Goal: Transaction & Acquisition: Purchase product/service

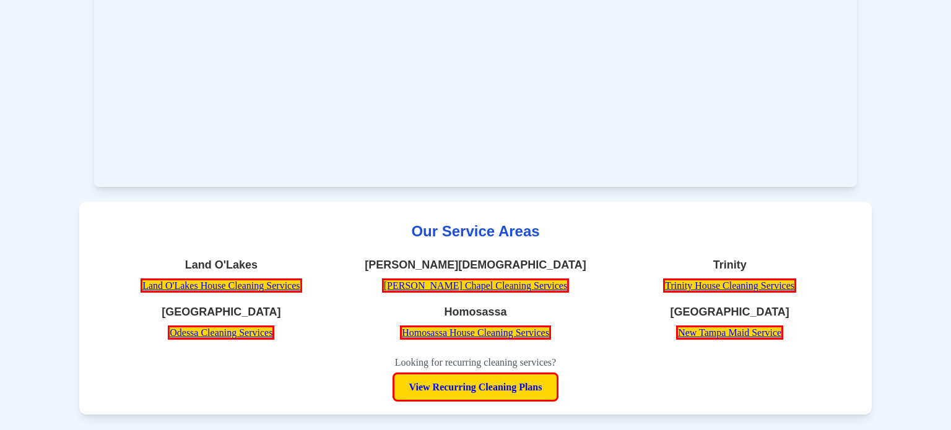
scroll to position [7617, 0]
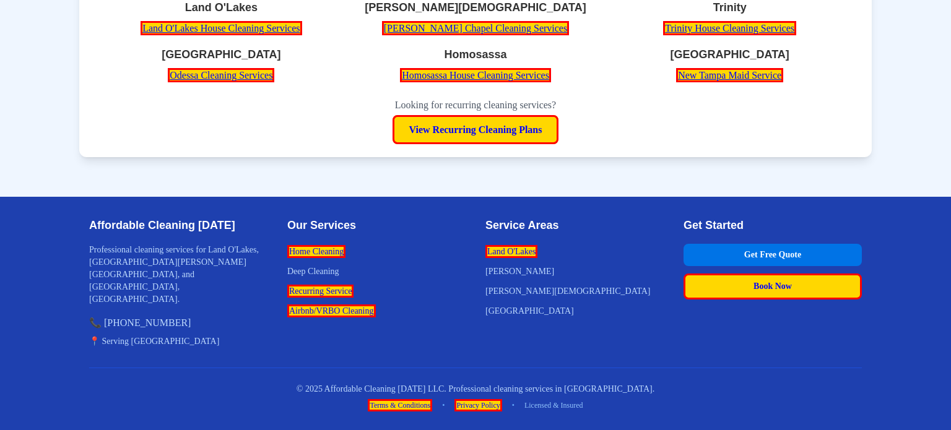
click at [225, 157] on section "Our Service Areas Land O'Lakes Land O'Lakes House Cleaning Services Wesley Chap…" at bounding box center [475, 50] width 792 height 213
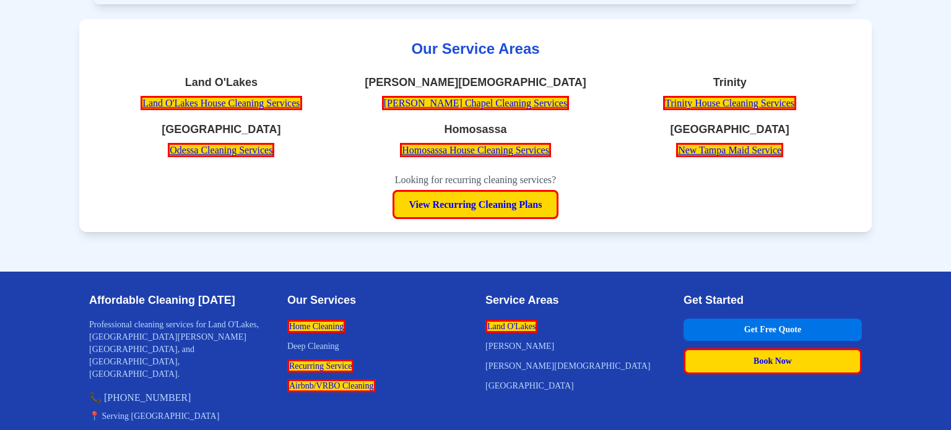
scroll to position [7542, 0]
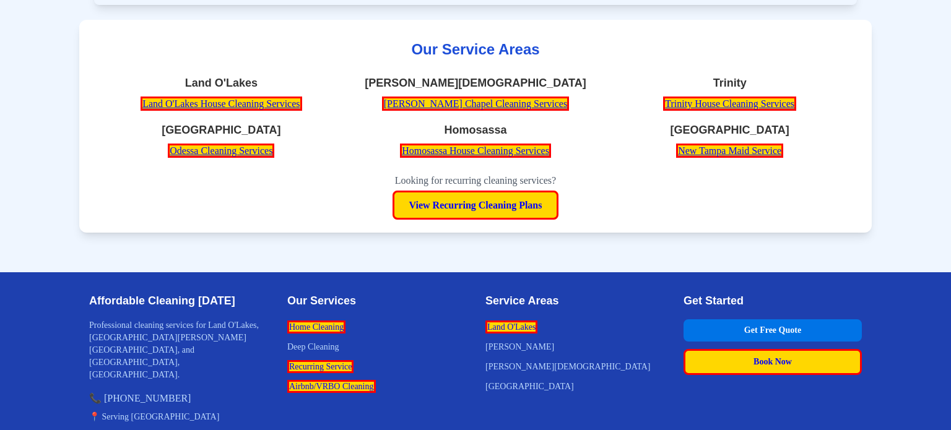
click at [336, 184] on section "Our Service Areas Land O'Lakes Land O'Lakes House Cleaning Services Wesley Chap…" at bounding box center [475, 126] width 792 height 213
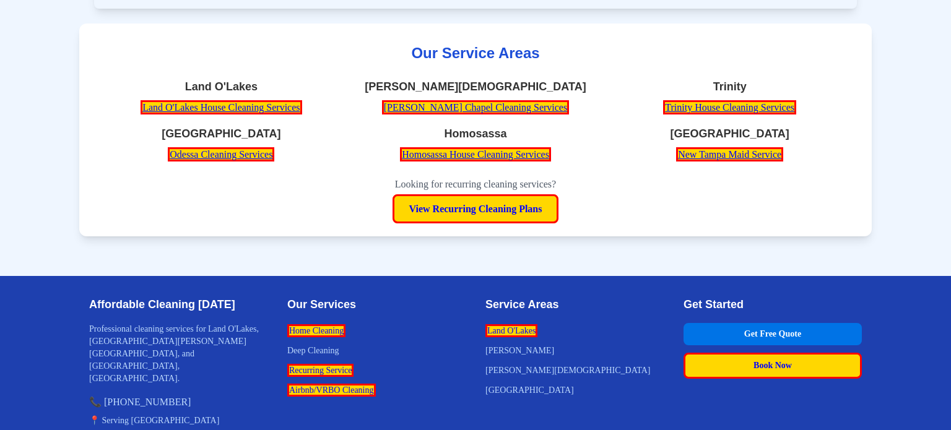
scroll to position [7535, 0]
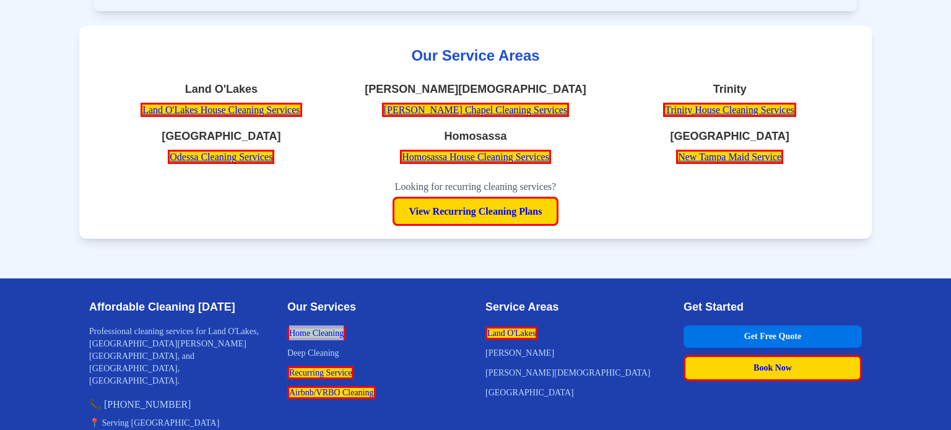
copy link "Home Cleaning"
copy link "Recurring Service"
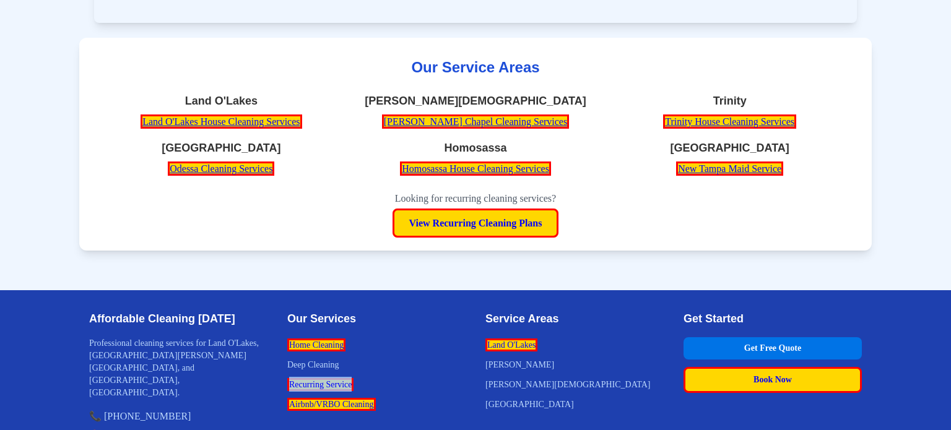
scroll to position [7525, 0]
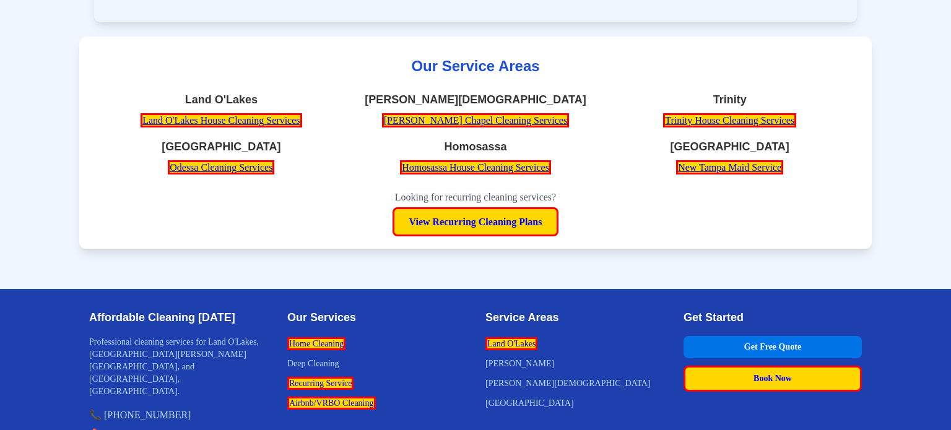
click at [401, 351] on li "Home Cleaning" at bounding box center [376, 343] width 178 height 15
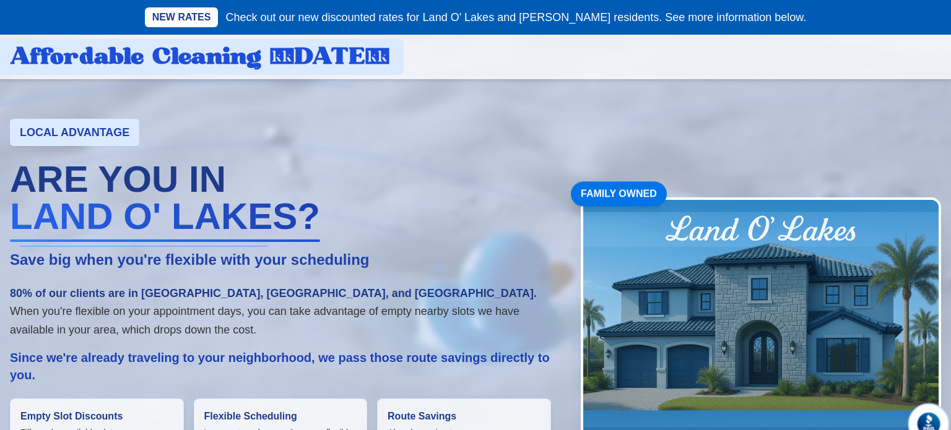
click at [219, 57] on div "Affordable Cleaning Today" at bounding box center [200, 57] width 380 height 25
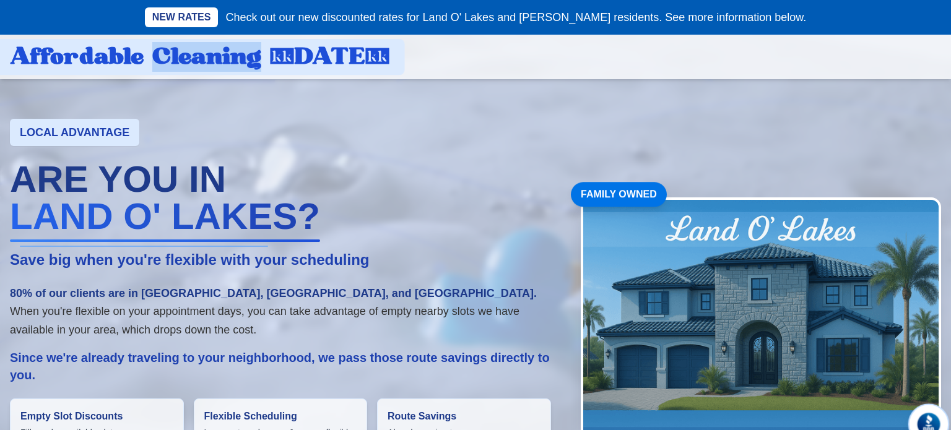
click at [219, 57] on div "Affordable Cleaning Today" at bounding box center [200, 57] width 380 height 25
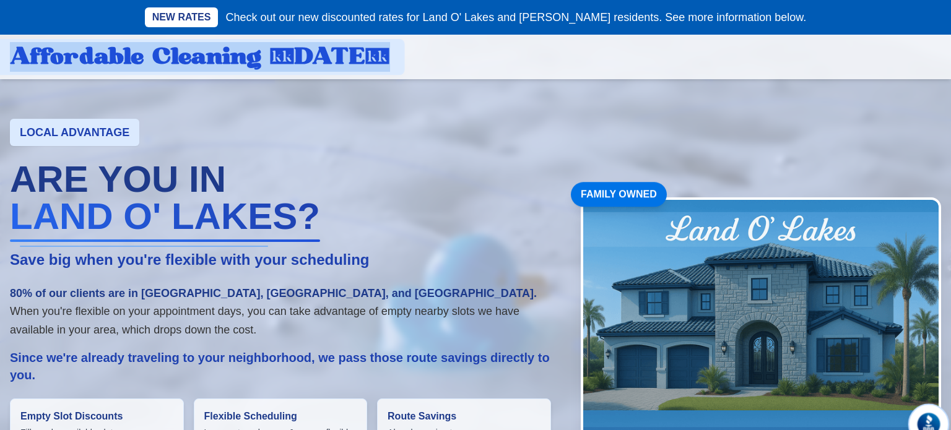
click at [219, 57] on div "Affordable Cleaning Today" at bounding box center [200, 57] width 380 height 25
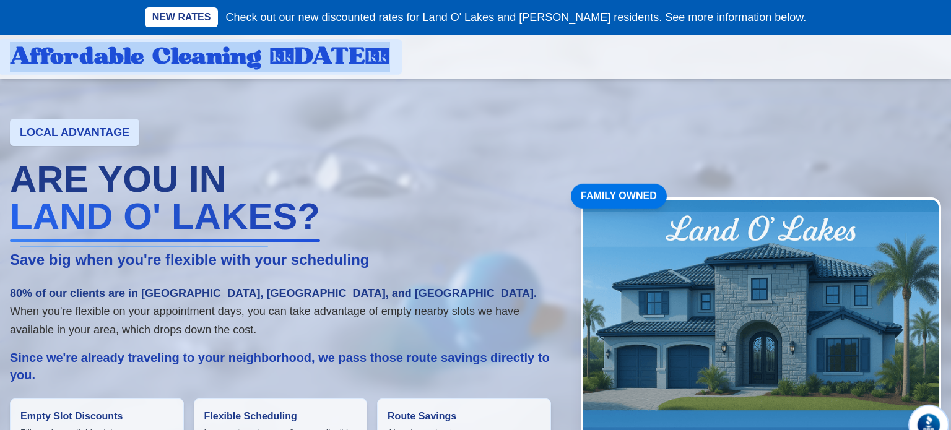
click at [219, 57] on div "Affordable Cleaning Today" at bounding box center [200, 57] width 380 height 25
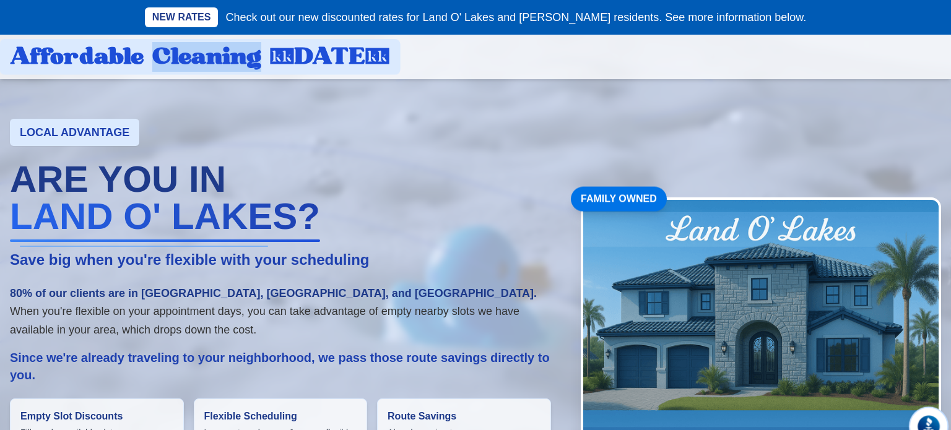
click at [191, 98] on div "NEW RATES Check out our new discounted rates for Land O' Lakes and Lutz residen…" at bounding box center [475, 279] width 951 height 558
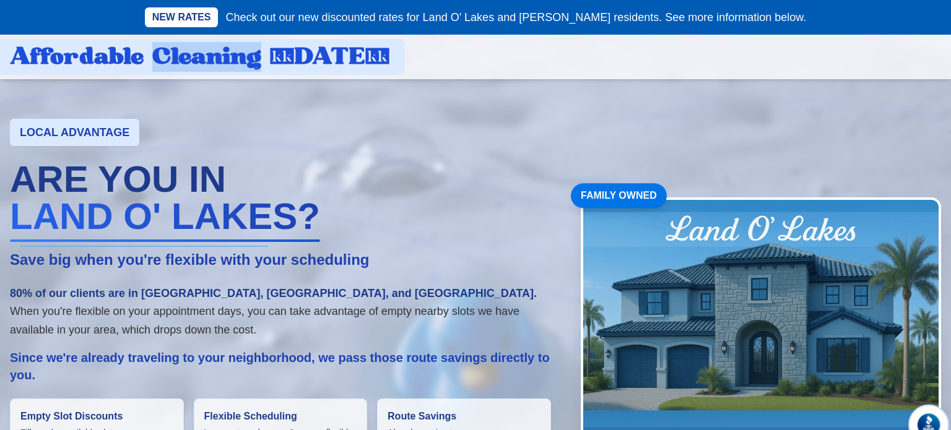
click at [192, 56] on div "Affordable Cleaning Today" at bounding box center [200, 57] width 380 height 25
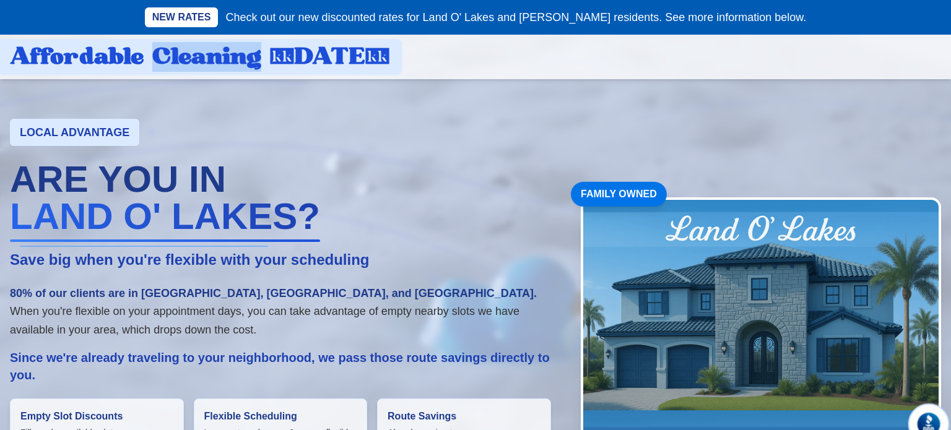
click at [192, 56] on div "Affordable Cleaning Today" at bounding box center [200, 57] width 380 height 25
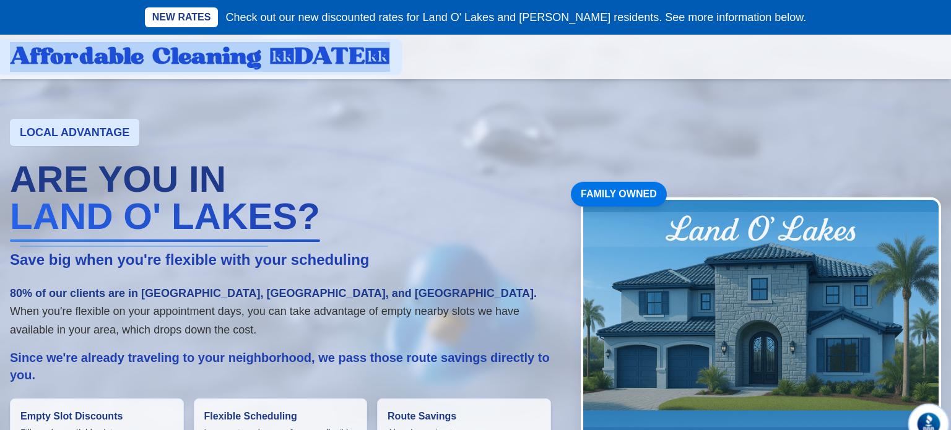
click at [192, 56] on div "Affordable Cleaning Today" at bounding box center [200, 57] width 380 height 25
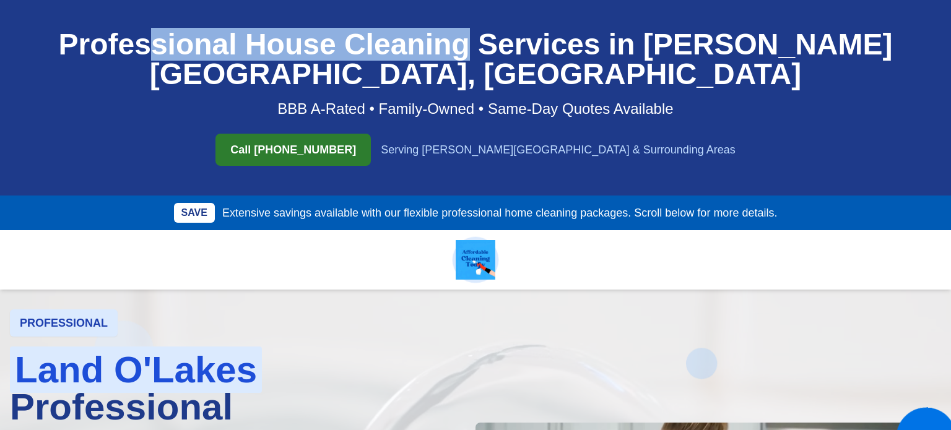
drag, startPoint x: 461, startPoint y: 46, endPoint x: 152, endPoint y: 23, distance: 309.8
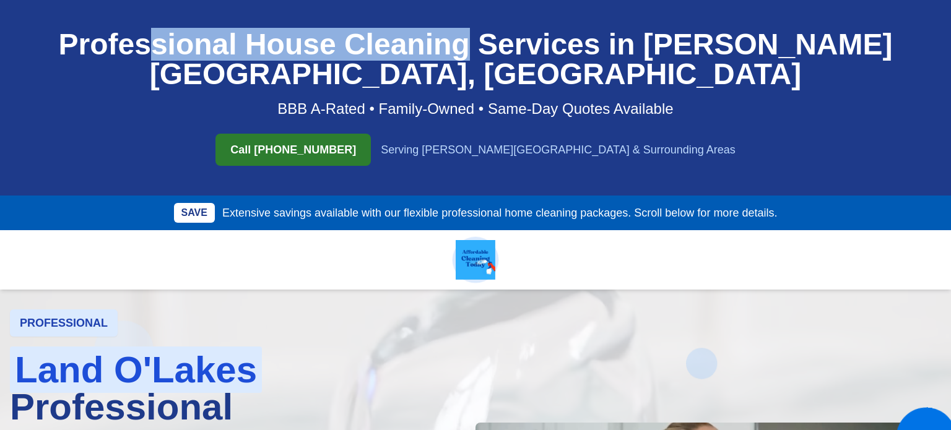
click at [152, 23] on header "Professional House Cleaning Services in Wesley Chapel, FL BBB A-Rated • Family-…" at bounding box center [475, 98] width 951 height 196
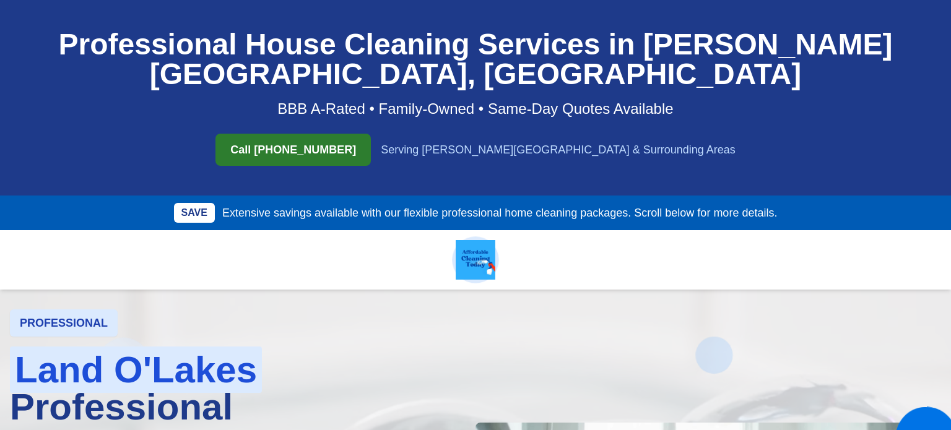
click at [35, 20] on header "Professional House Cleaning Services in Wesley Chapel, FL BBB A-Rated • Family-…" at bounding box center [475, 98] width 951 height 196
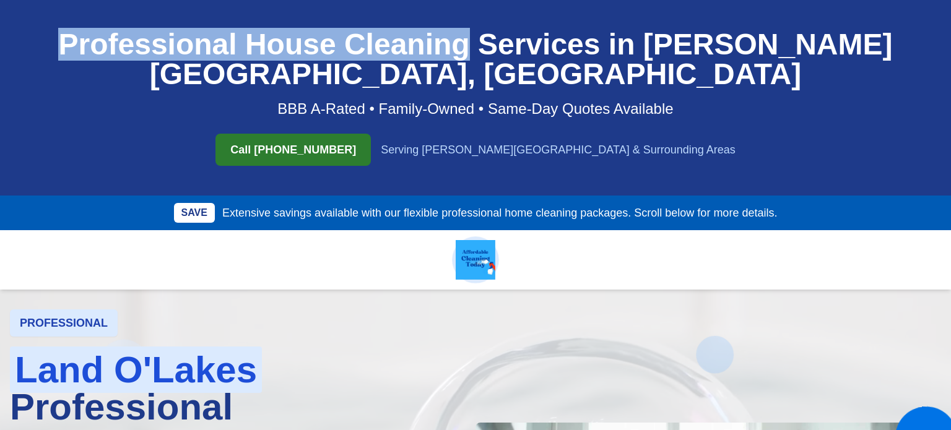
drag, startPoint x: 46, startPoint y: 38, endPoint x: 459, endPoint y: 37, distance: 412.9
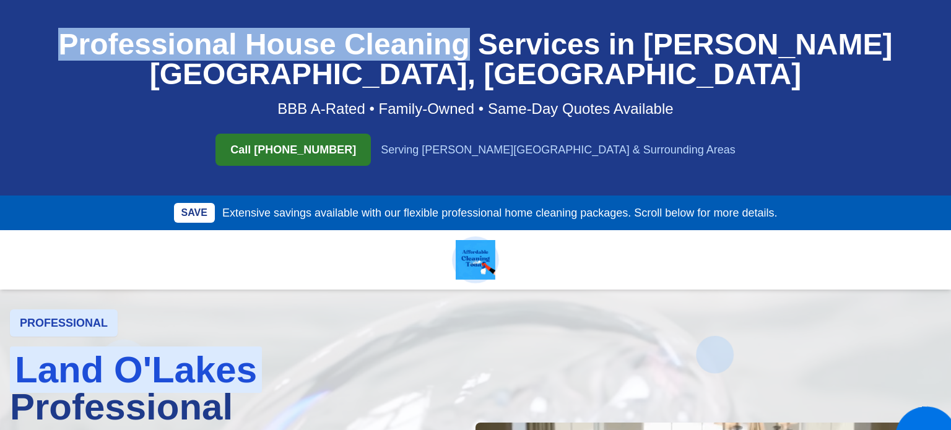
click at [459, 37] on h1 "Professional House Cleaning Services in Wesley Chapel, FL" at bounding box center [475, 59] width 931 height 59
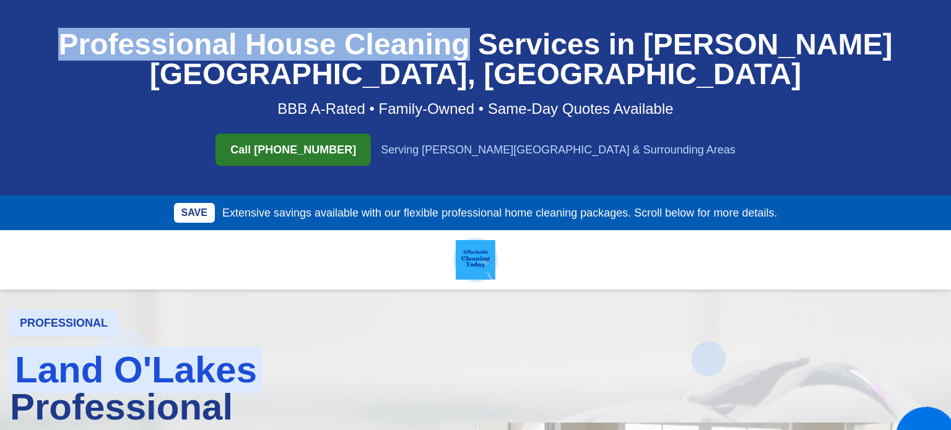
copy h1 "Professional House Cleaning"
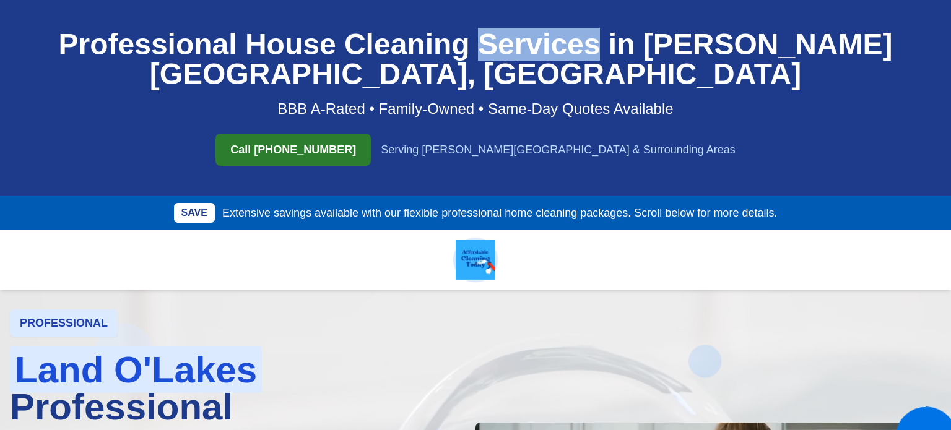
drag, startPoint x: 589, startPoint y: 41, endPoint x: 472, endPoint y: 37, distance: 117.1
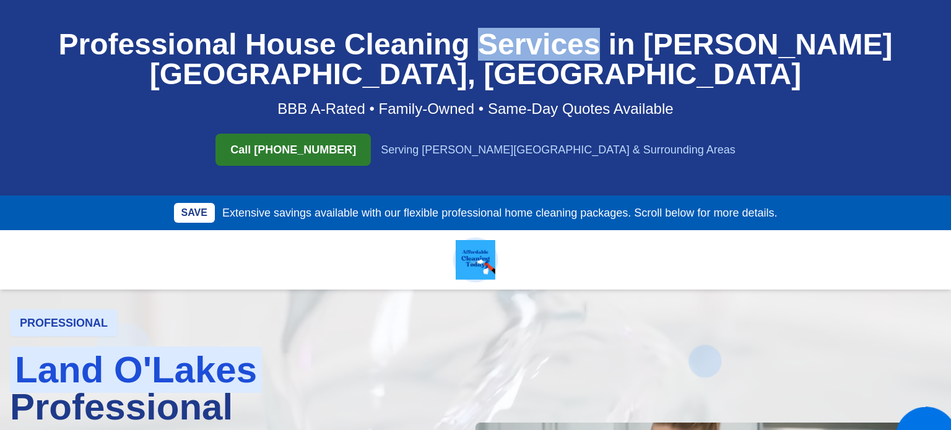
click at [472, 37] on h1 "Professional House Cleaning Services in Wesley Chapel, FL" at bounding box center [475, 59] width 931 height 59
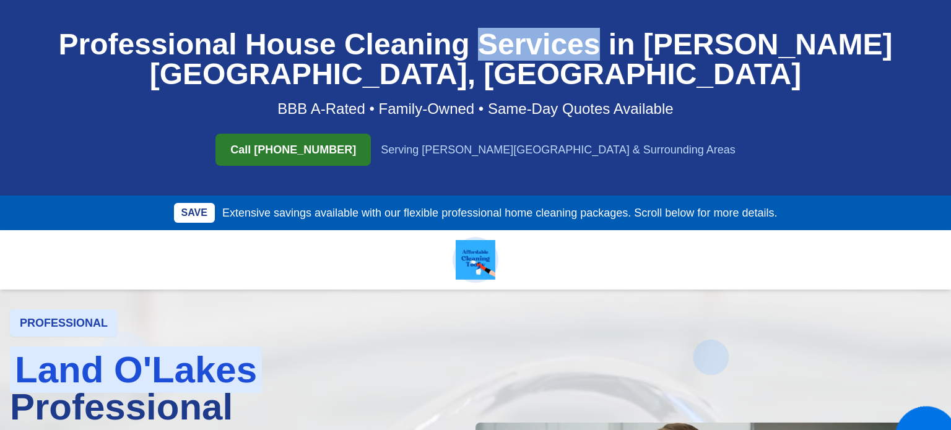
copy h1 "Services"
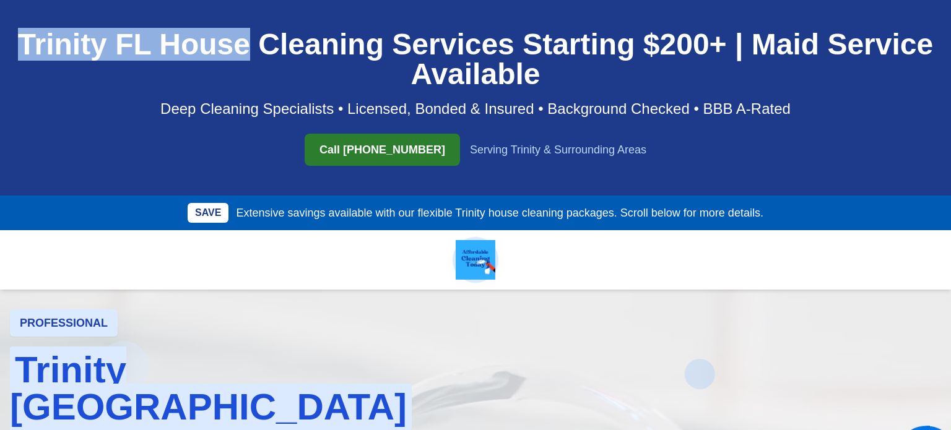
drag, startPoint x: 246, startPoint y: 46, endPoint x: 21, endPoint y: 39, distance: 225.5
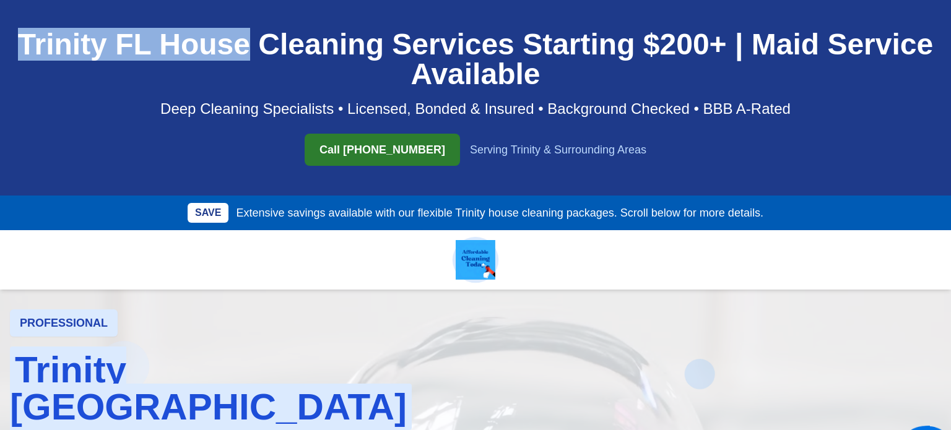
click at [21, 39] on h1 "Trinity FL House Cleaning Services Starting $200+ | Maid Service Available" at bounding box center [475, 59] width 931 height 59
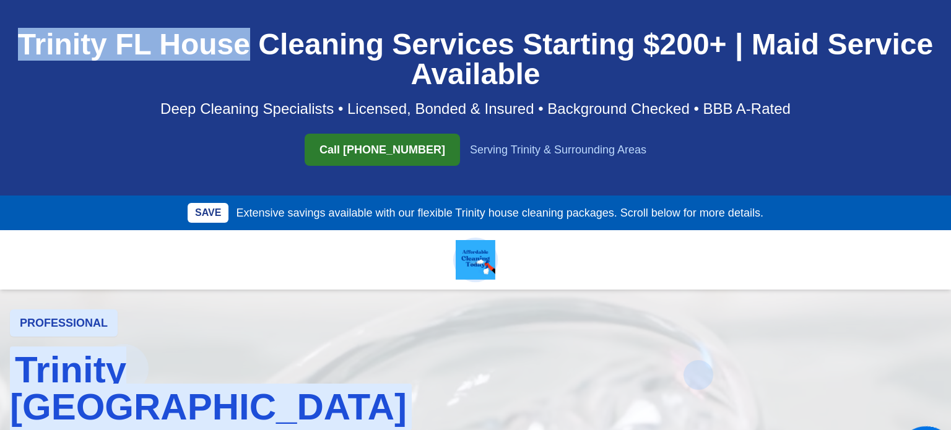
copy h1 "[GEOGRAPHIC_DATA]"
